Goal: Transaction & Acquisition: Purchase product/service

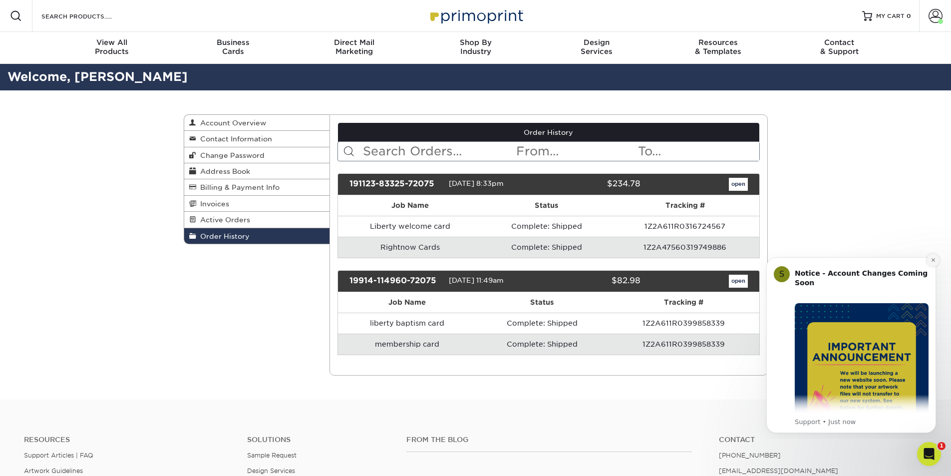
click at [932, 262] on icon "Dismiss notification" at bounding box center [932, 259] width 3 height 3
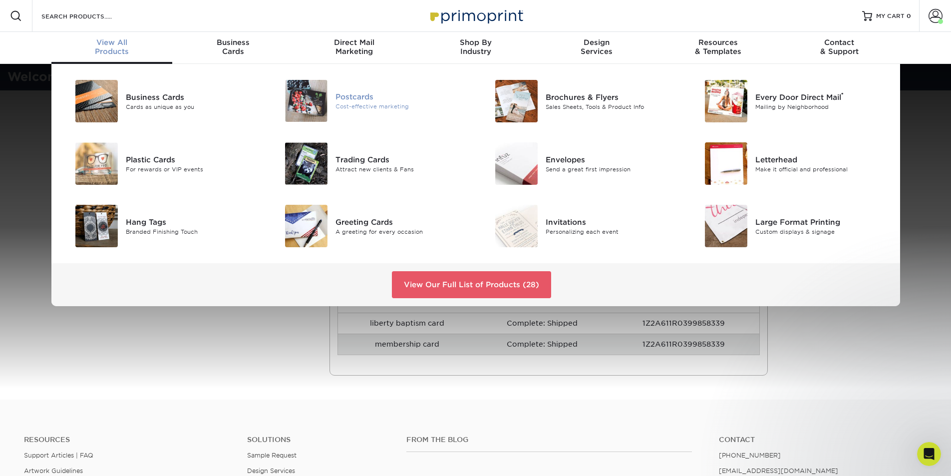
click at [346, 94] on div "Postcards" at bounding box center [402, 96] width 132 height 11
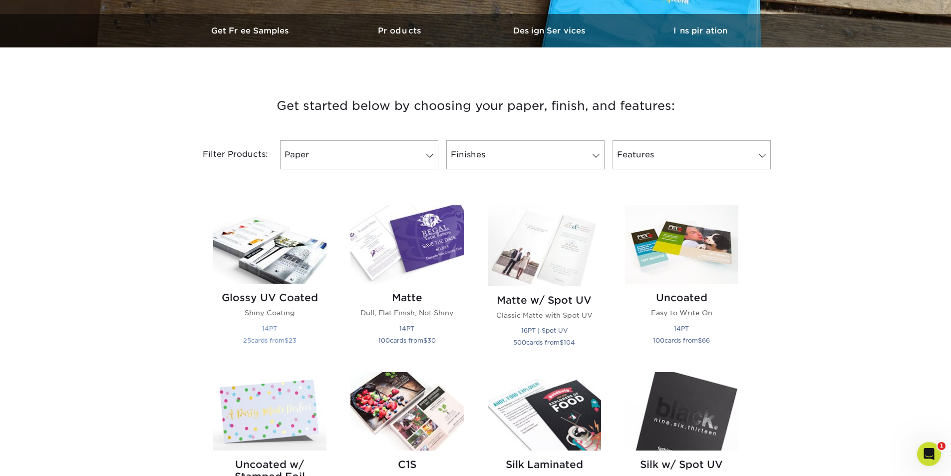
scroll to position [399, 0]
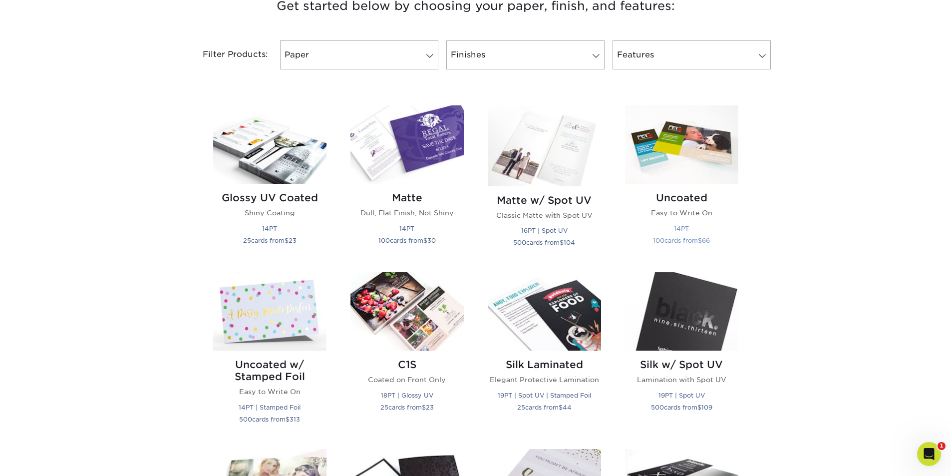
click at [677, 165] on img at bounding box center [681, 144] width 113 height 78
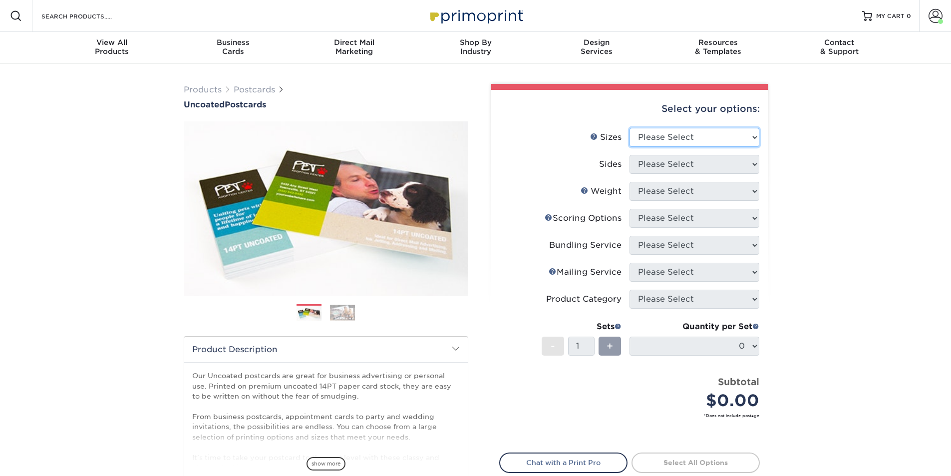
click at [700, 135] on select "Please Select 1.5" x 7" 2" x 8" 2.12" x 5.5" 2.75" x 4.25" 2.75" x 8.5" 3" x 4"…" at bounding box center [695, 137] width 130 height 19
click at [666, 134] on select "Please Select 1.5" x 7" 2" x 8" 2.12" x 5.5" 2.75" x 4.25" 2.75" x 8.5" 3" x 4"…" at bounding box center [695, 137] width 130 height 19
select select "3.50x8.50"
click at [630, 128] on select "Please Select 1.5" x 7" 2" x 8" 2.12" x 5.5" 2.75" x 4.25" 2.75" x 8.5" 3" x 4"…" at bounding box center [695, 137] width 130 height 19
click at [656, 165] on select "Please Select Print Both Sides Print Front Only" at bounding box center [695, 164] width 130 height 19
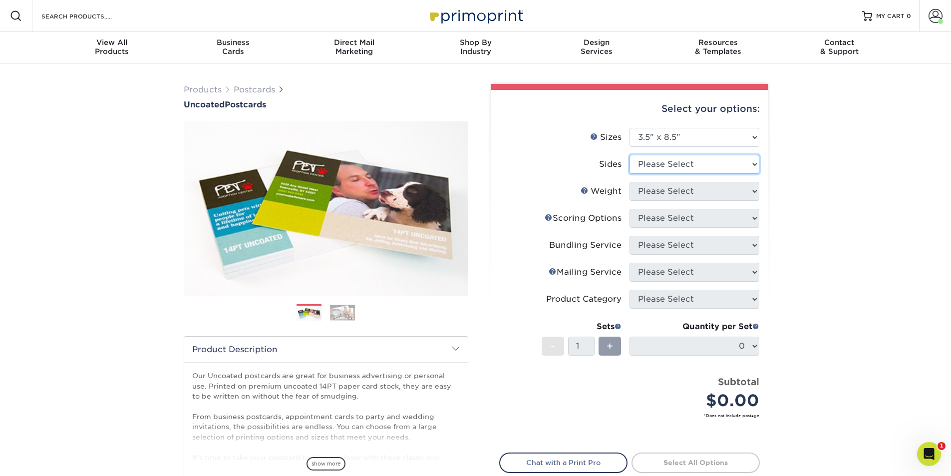
select select "13abbda7-1d64-4f25-8bb2-c179b224825d"
click at [630, 155] on select "Please Select Print Both Sides Print Front Only" at bounding box center [695, 164] width 130 height 19
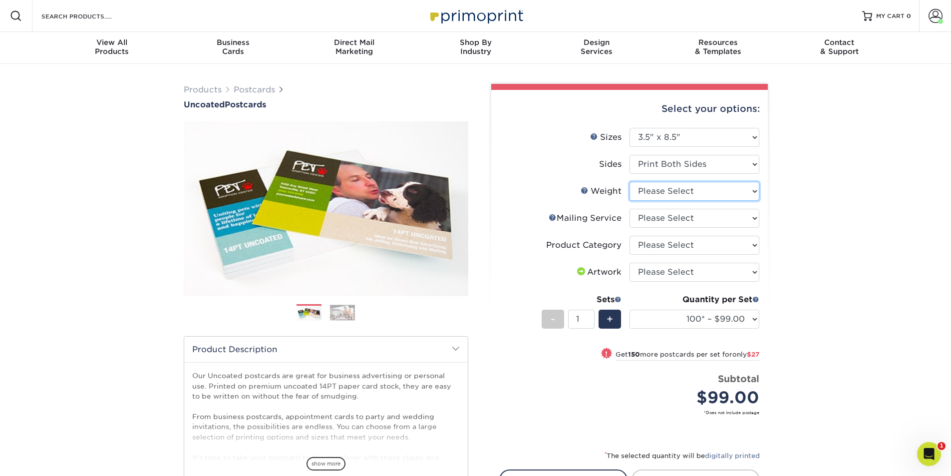
click at [654, 193] on select "Please Select 14PT Uncoated" at bounding box center [695, 191] width 130 height 19
select select "14PT Uncoated"
click at [630, 182] on select "Please Select 14PT Uncoated" at bounding box center [695, 191] width 130 height 19
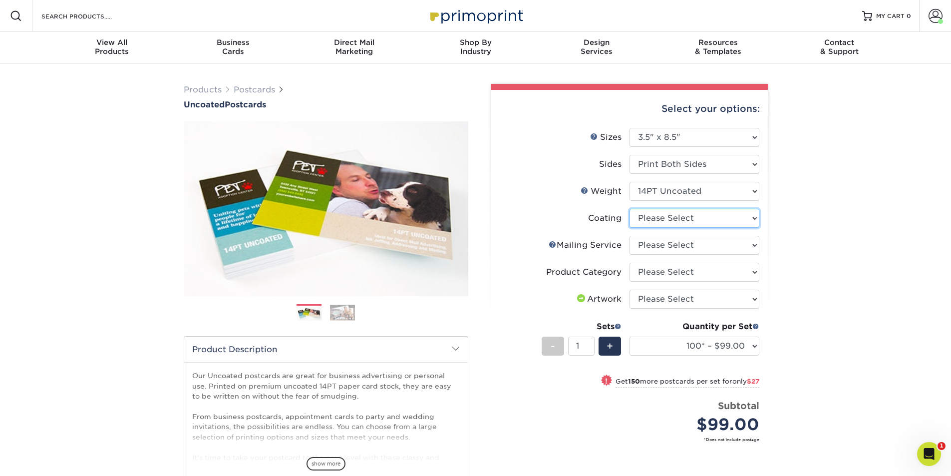
click at [660, 218] on select at bounding box center [695, 218] width 130 height 19
select select "3e7618de-abca-4bda-9f97-8b9129e913d8"
click at [630, 209] on select at bounding box center [695, 218] width 130 height 19
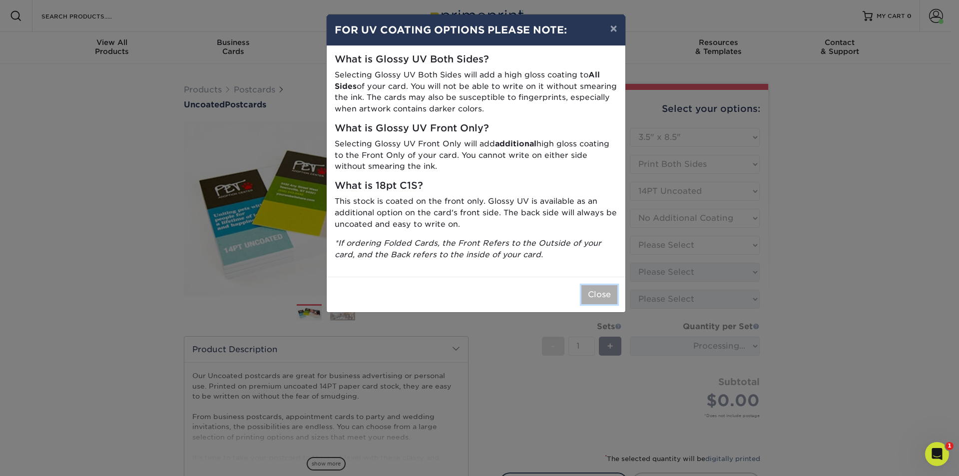
click at [606, 294] on button "Close" at bounding box center [599, 294] width 36 height 19
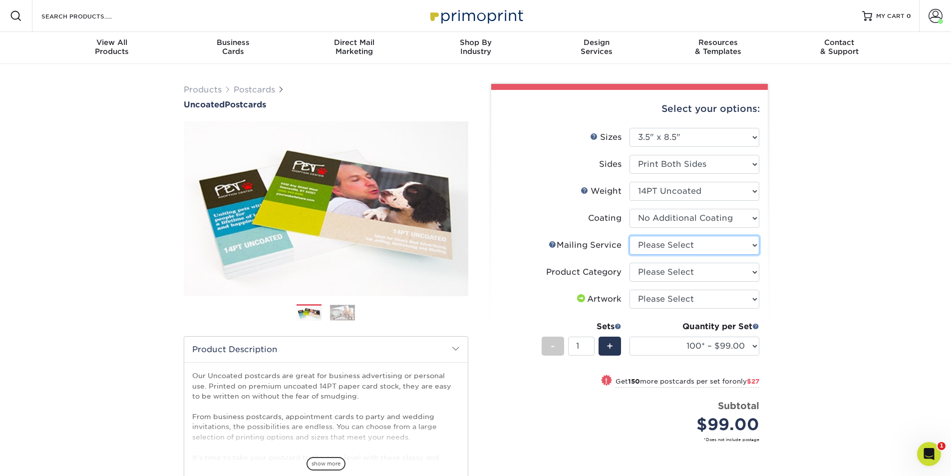
click at [676, 245] on select "Please Select No Direct Mailing Service No, I will mail/stamp/imprint Direct Ma…" at bounding box center [695, 245] width 130 height 19
select select "3e5e9bdd-d78a-4c28-a41d-fe1407925ca6"
click at [630, 236] on select "Please Select No Direct Mailing Service No, I will mail/stamp/imprint Direct Ma…" at bounding box center [695, 245] width 130 height 19
click at [679, 270] on select "Please Select Postcards" at bounding box center [695, 272] width 130 height 19
select select "9b7272e0-d6c8-4c3c-8e97-d3a1bcdab858"
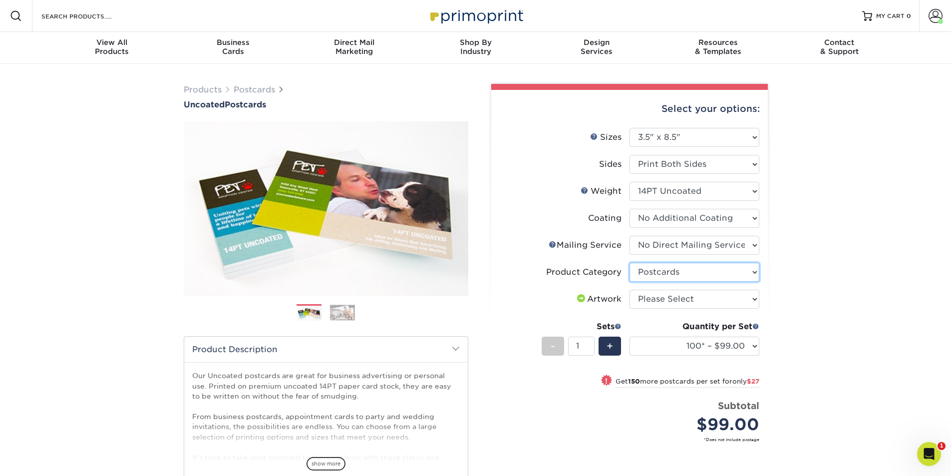
click at [630, 263] on select "Please Select Postcards" at bounding box center [695, 272] width 130 height 19
click at [674, 302] on select "Please Select I will upload files I need a design - $150" at bounding box center [695, 299] width 130 height 19
select select "upload"
click at [630, 290] on select "Please Select I will upload files I need a design - $150" at bounding box center [695, 299] width 130 height 19
click at [702, 348] on select "100* – $99.00 250* – $126.00 500 – $139.00 750 – $200.00 1000 – $261.00 1500 – …" at bounding box center [695, 346] width 130 height 19
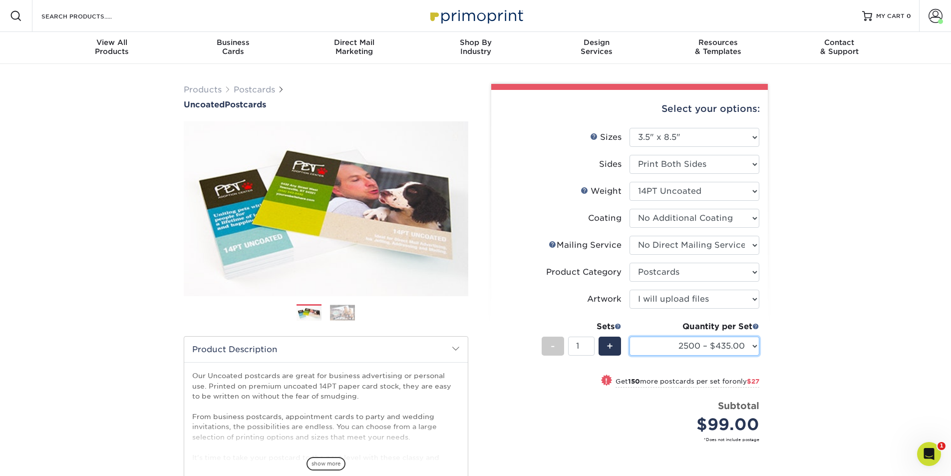
click at [630, 337] on select "100* – $99.00 250* – $126.00 500 – $139.00 750 – $200.00 1000 – $261.00 1500 – …" at bounding box center [695, 346] width 130 height 19
click at [686, 343] on select "100* – $99.00 250* – $126.00 500 – $139.00 750 – $200.00 1000 – $261.00 1500 – …" at bounding box center [695, 346] width 130 height 19
select select "5000 – $567.00"
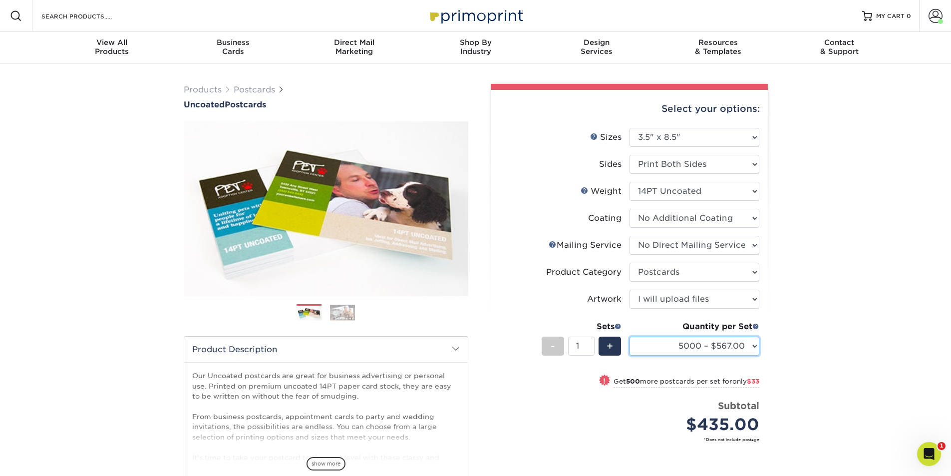
click at [630, 337] on select "100* – $99.00 250* – $126.00 500 – $139.00 750 – $200.00 1000 – $261.00 1500 – …" at bounding box center [695, 346] width 130 height 19
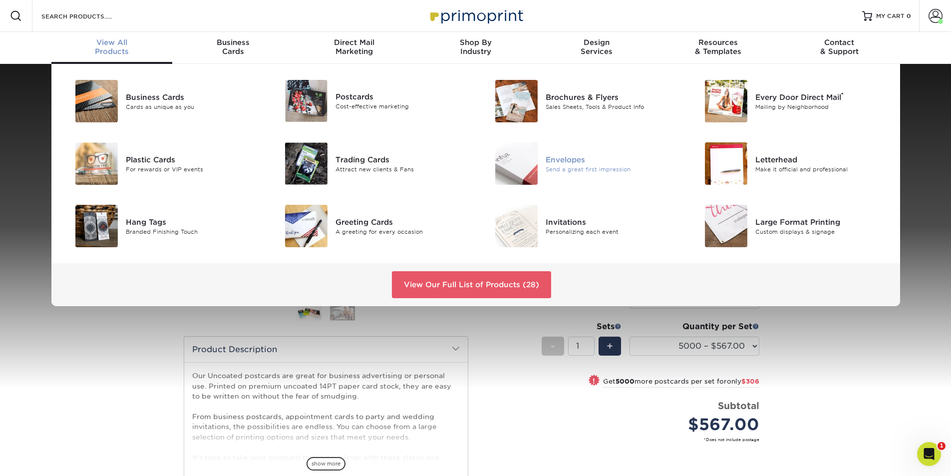
click at [558, 159] on div "Envelopes" at bounding box center [612, 159] width 132 height 11
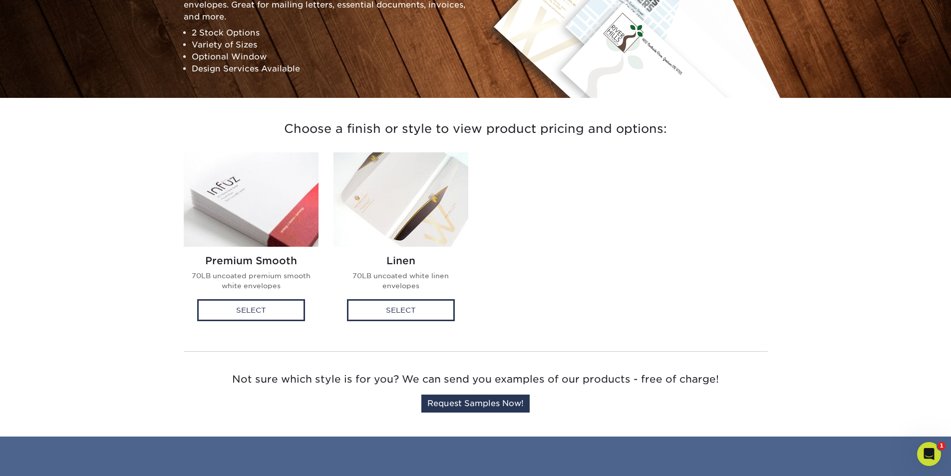
scroll to position [200, 0]
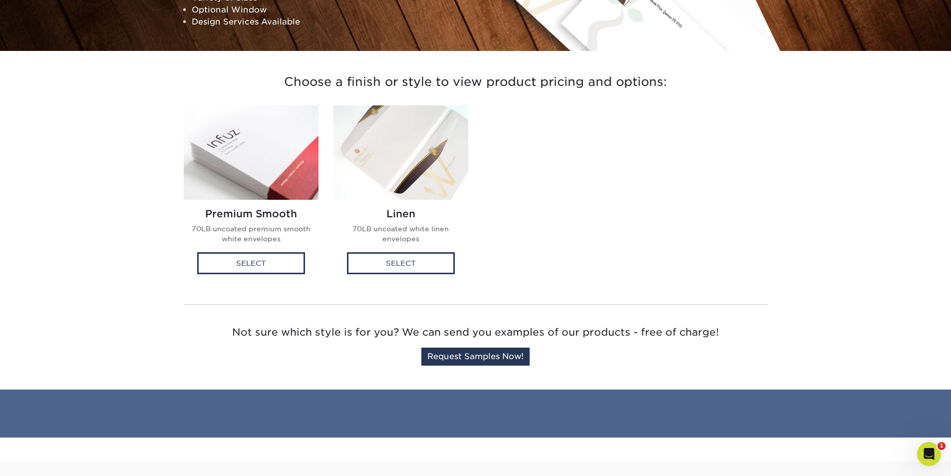
click at [401, 161] on img at bounding box center [401, 152] width 135 height 94
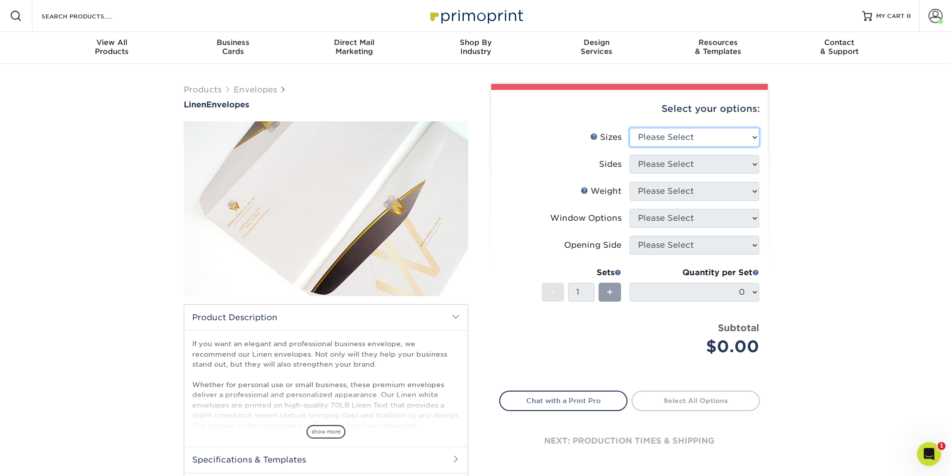
click at [724, 134] on select "Please Select 8.875" x 3.875" 4.125" x 9.5" 5.25" x 7.25" 9" x 12"" at bounding box center [695, 137] width 130 height 19
